Goal: Transaction & Acquisition: Obtain resource

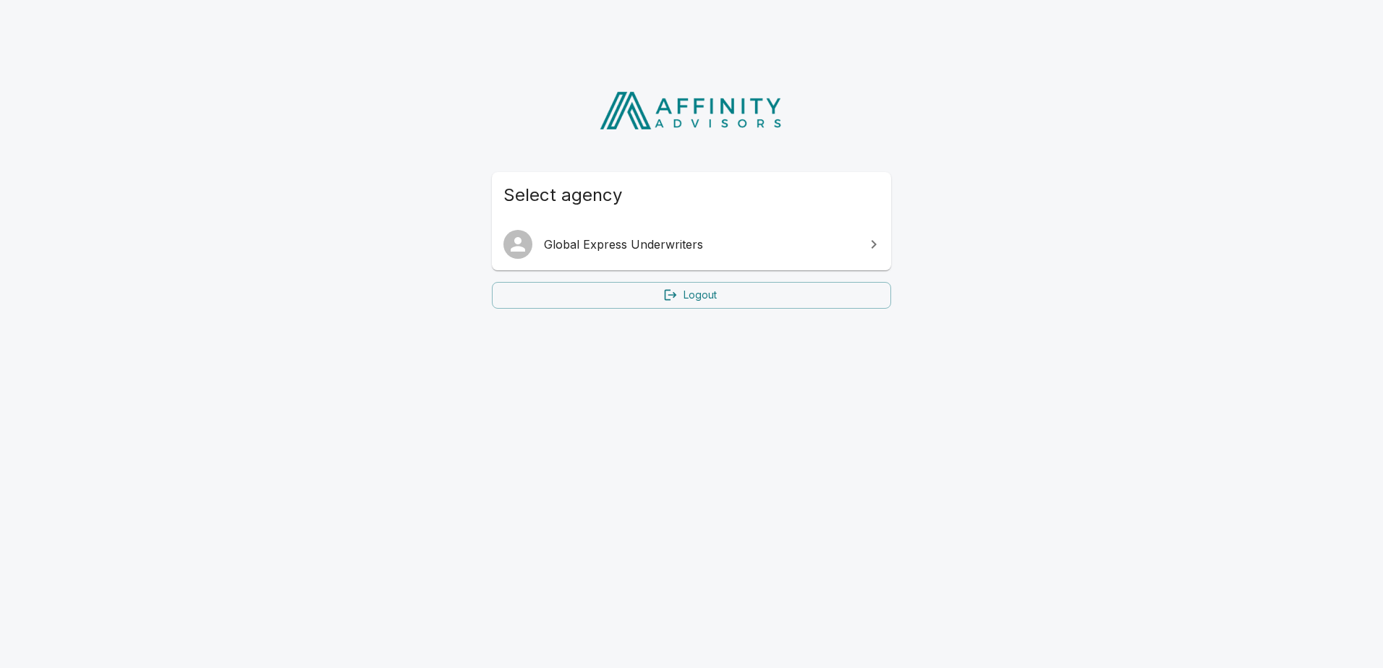
click at [622, 248] on span "Global Express Underwriters" at bounding box center [700, 244] width 313 height 17
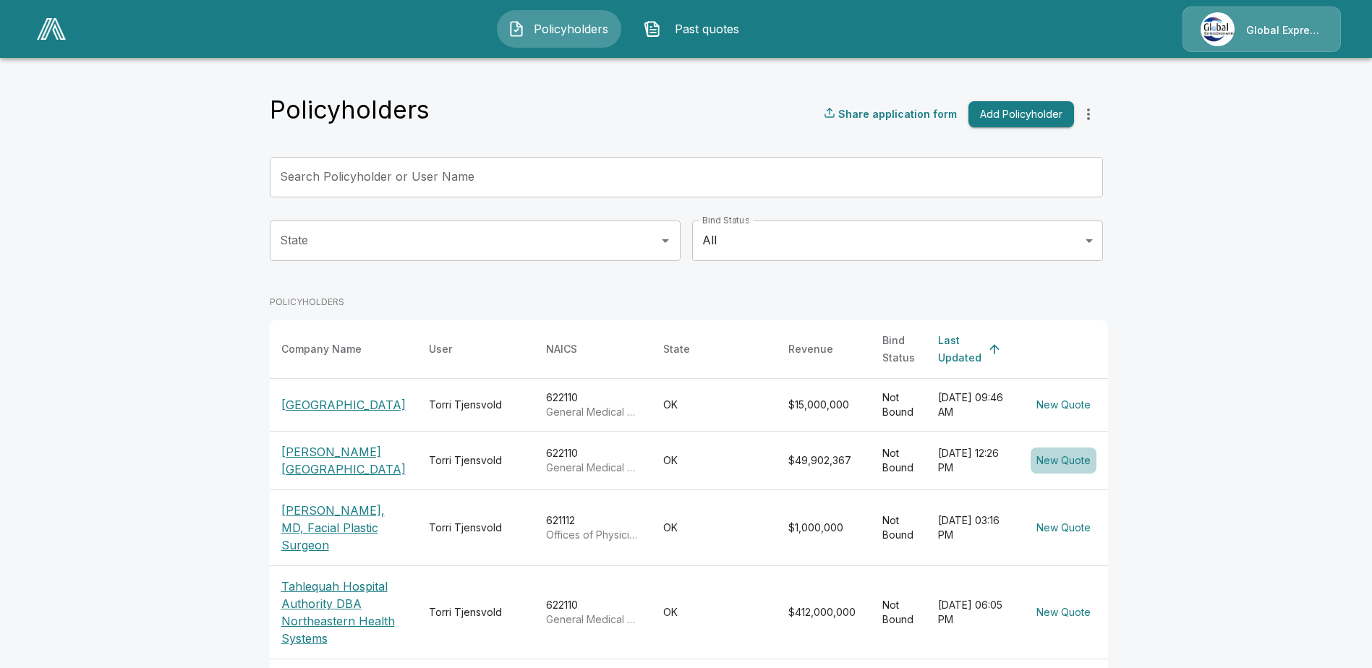
click at [1067, 459] on button "New Quote" at bounding box center [1064, 461] width 66 height 27
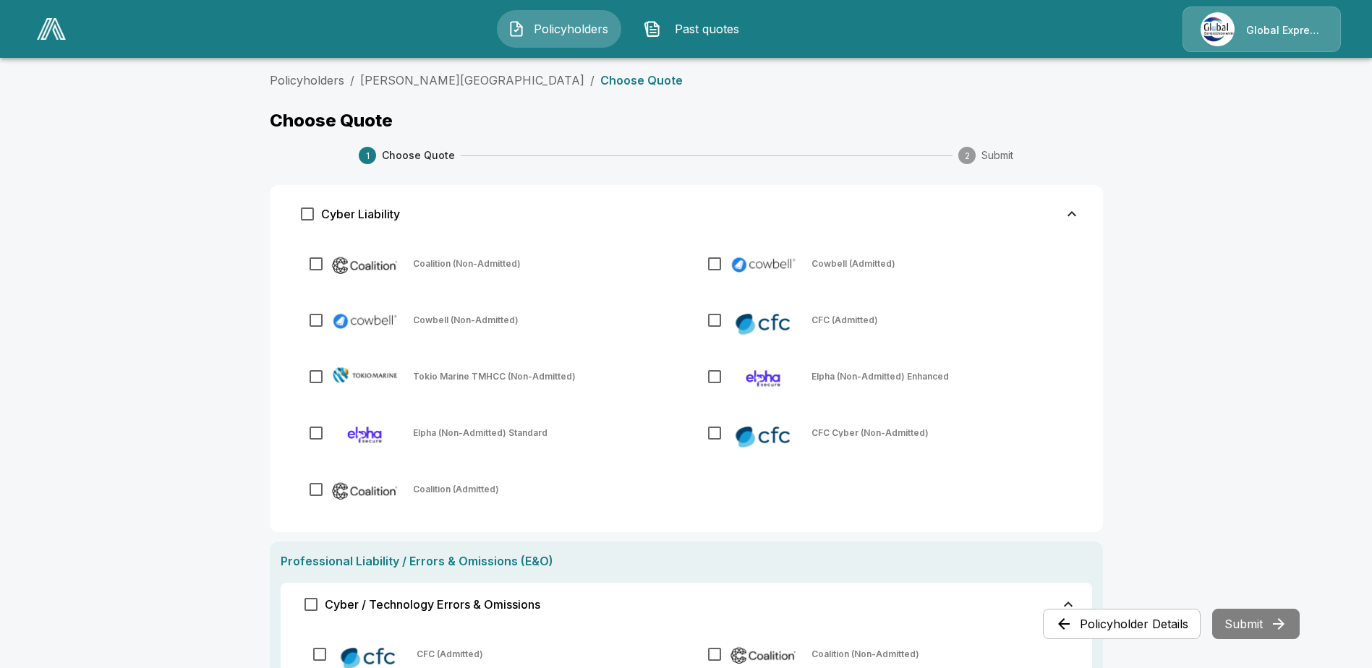
click at [665, 23] on button "Past quotes" at bounding box center [695, 29] width 124 height 38
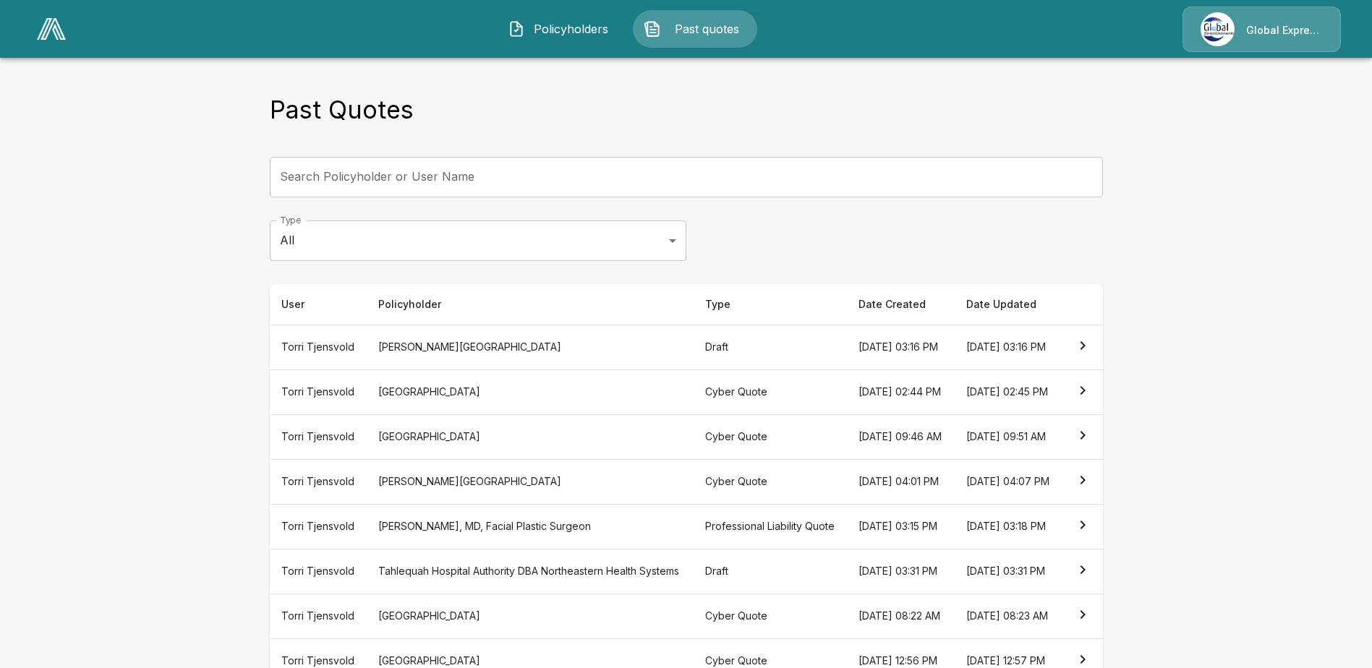
click at [1001, 504] on th "[DATE] 04:07 PM" at bounding box center [1008, 481] width 107 height 45
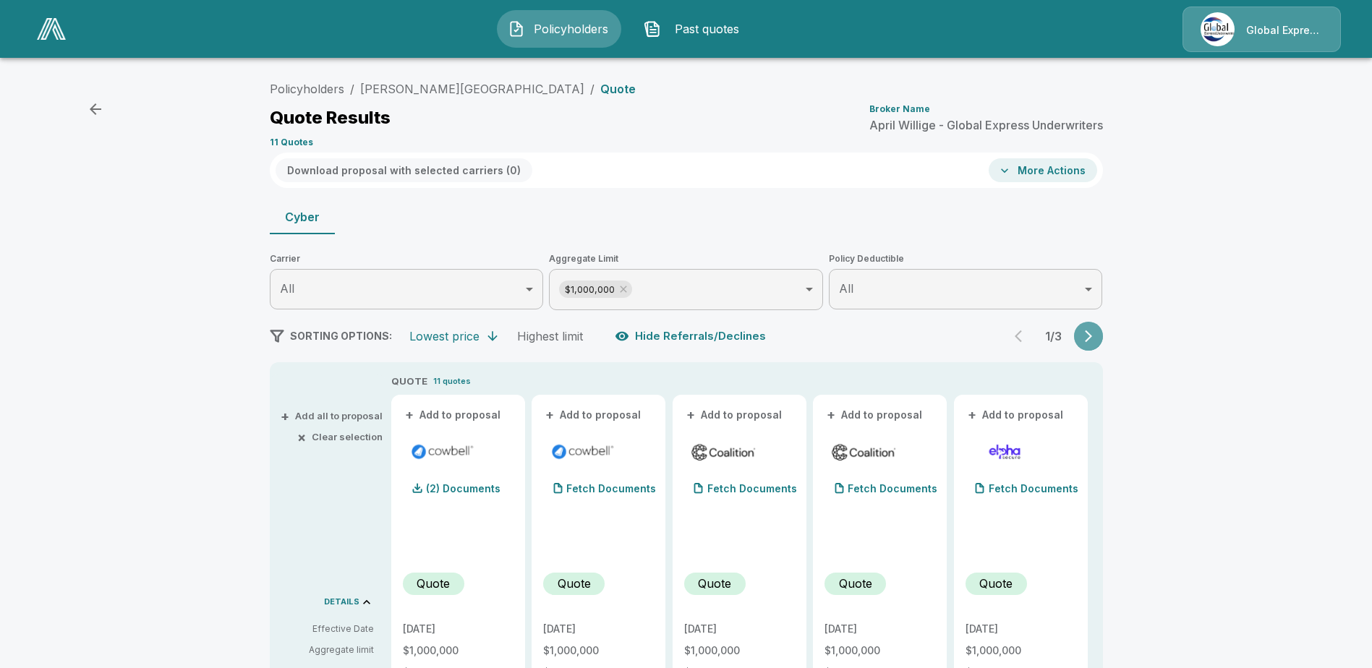
click at [1092, 337] on icon "button" at bounding box center [1088, 337] width 7 height 12
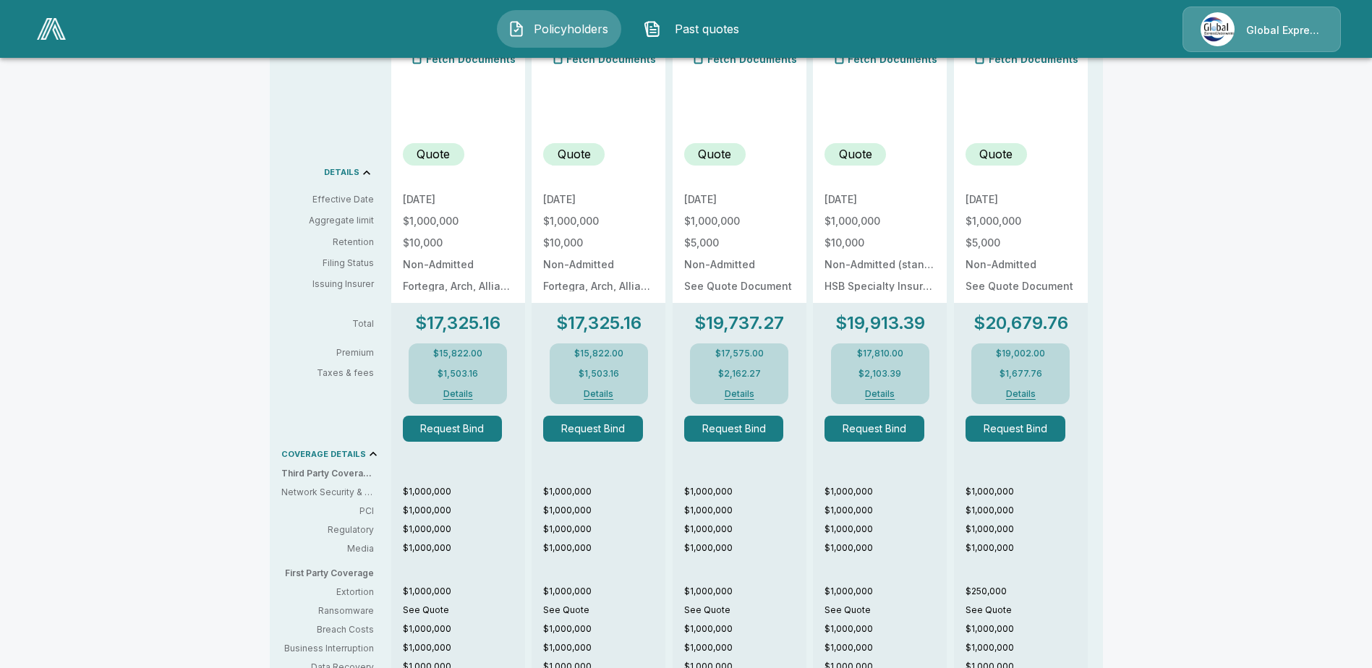
scroll to position [434, 0]
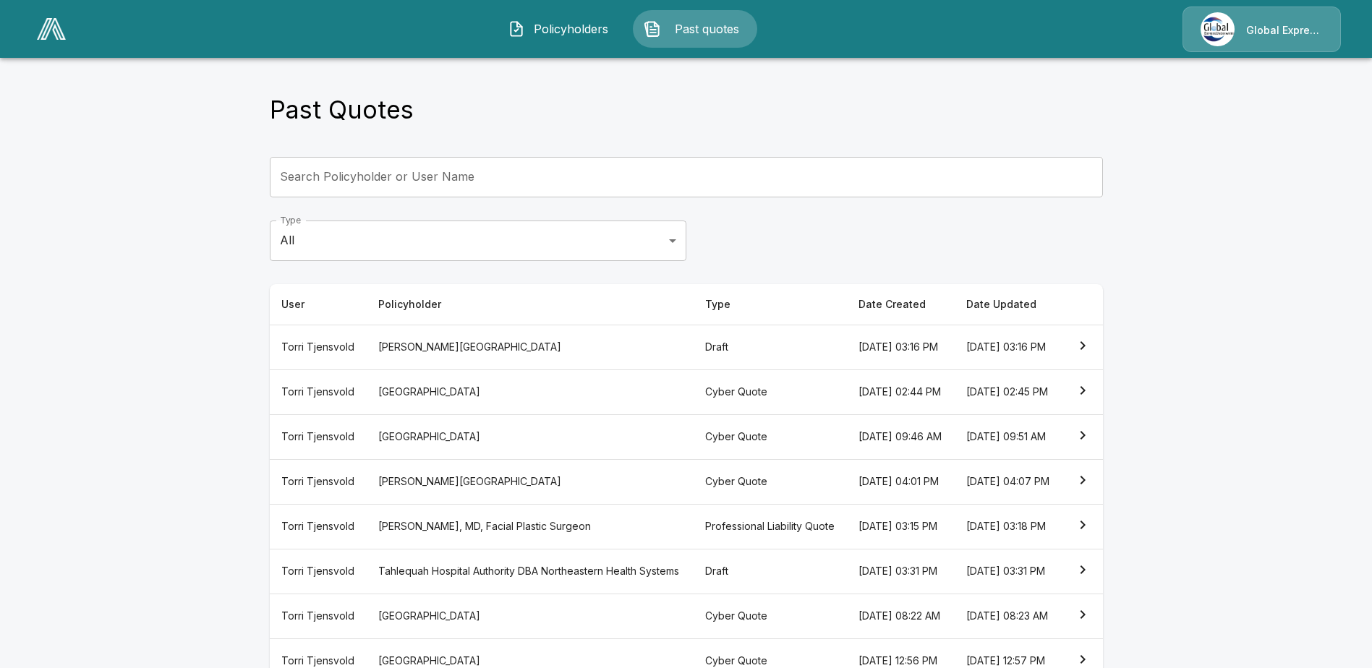
click at [566, 30] on span "Policyholders" at bounding box center [571, 28] width 80 height 17
